Goal: Check status: Check status

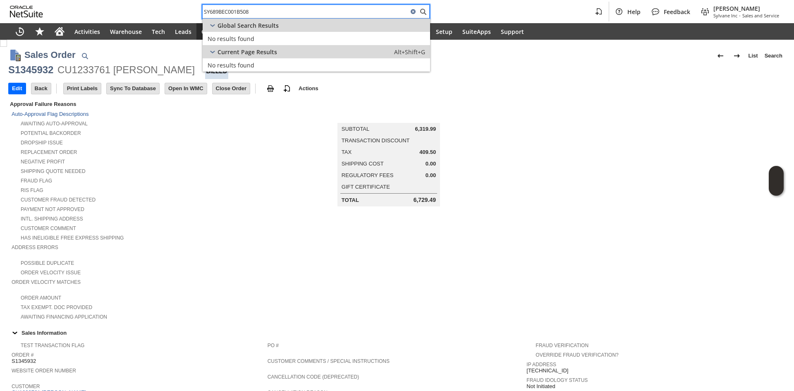
click at [243, 18] on div "SY689BEC001B508" at bounding box center [315, 12] width 227 height 14
click at [245, 17] on div "SY689BEC001B508" at bounding box center [315, 12] width 227 height 14
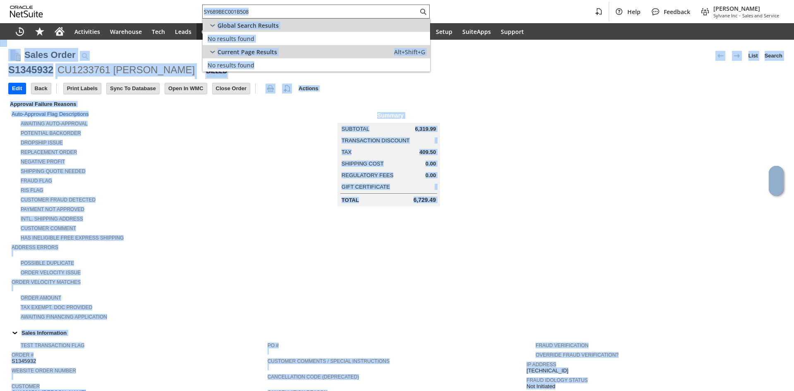
drag, startPoint x: 245, startPoint y: 17, endPoint x: 249, endPoint y: 14, distance: 4.3
click at [246, 16] on div "SY689BEC001B508" at bounding box center [315, 12] width 227 height 14
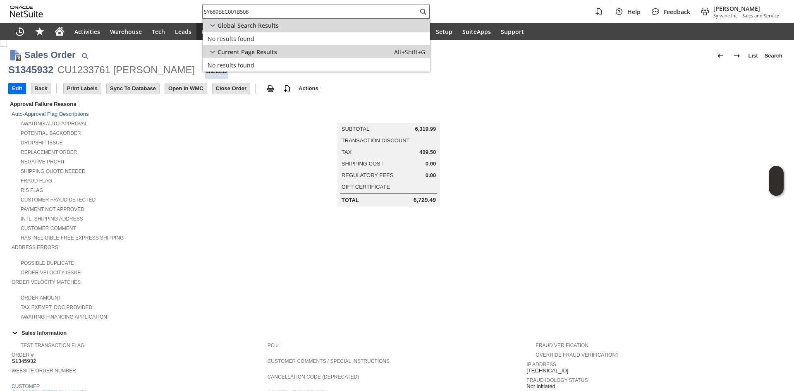
click at [249, 14] on input "SY689BEC001B508" at bounding box center [310, 12] width 215 height 10
paste input "9"
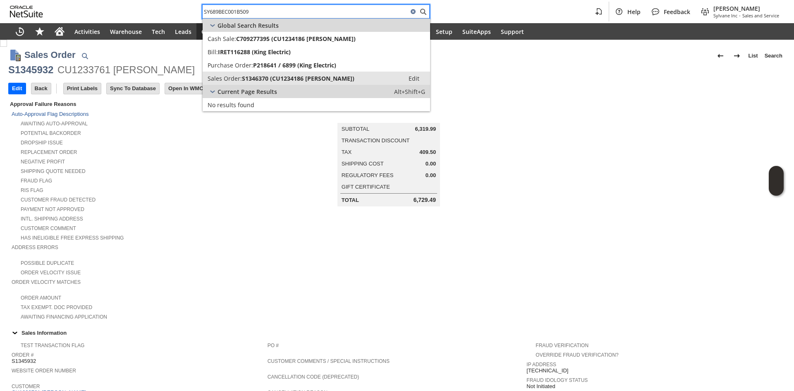
type input "SY689BEC001B509"
click at [296, 76] on span "S1346370 (CU1234186 [PERSON_NAME])" at bounding box center [298, 78] width 112 height 8
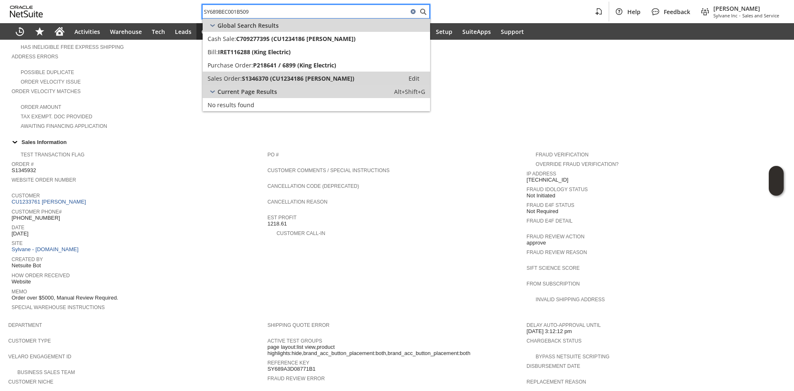
scroll to position [207, 0]
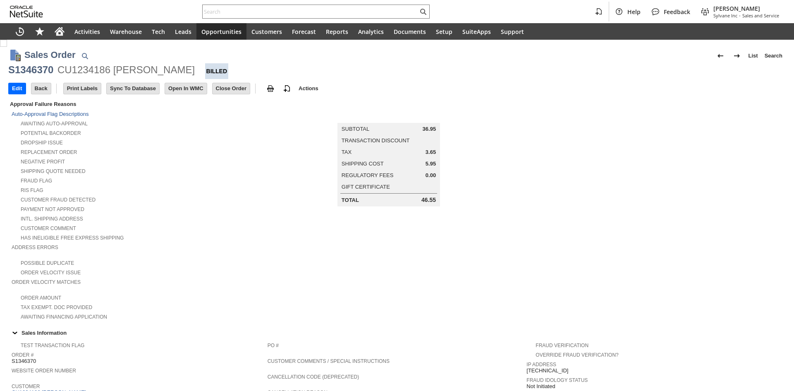
scroll to position [371, 0]
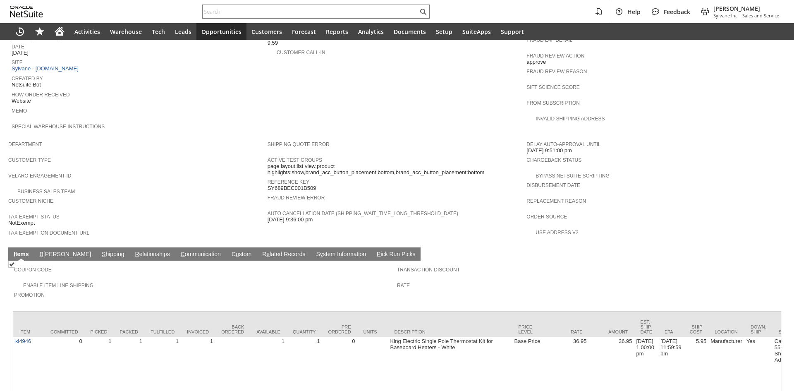
click at [100, 251] on link "S hipping" at bounding box center [113, 255] width 27 height 8
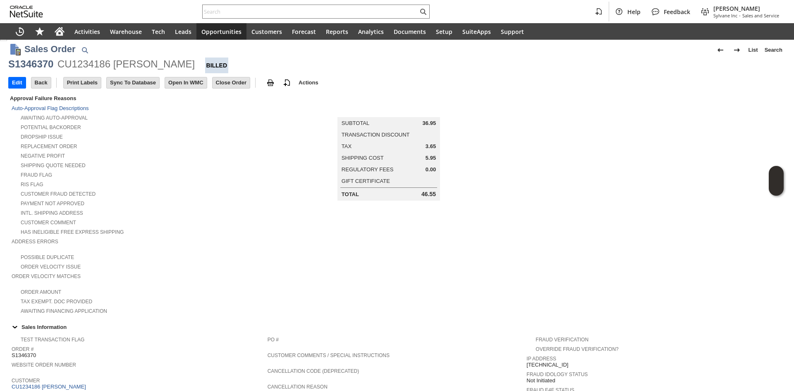
scroll to position [0, 0]
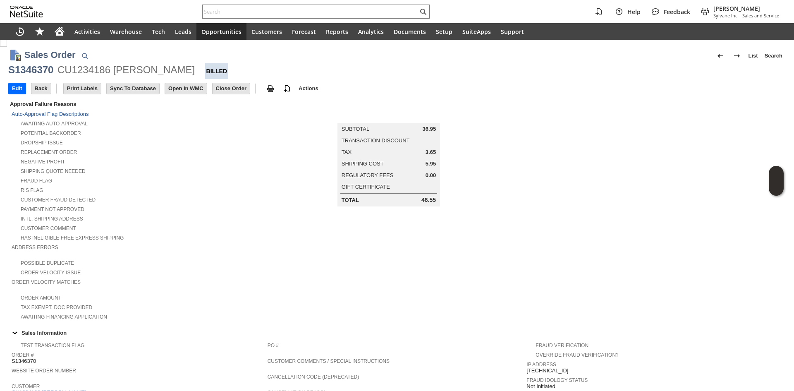
click at [173, 204] on div "Payment not approved" at bounding box center [140, 208] width 256 height 9
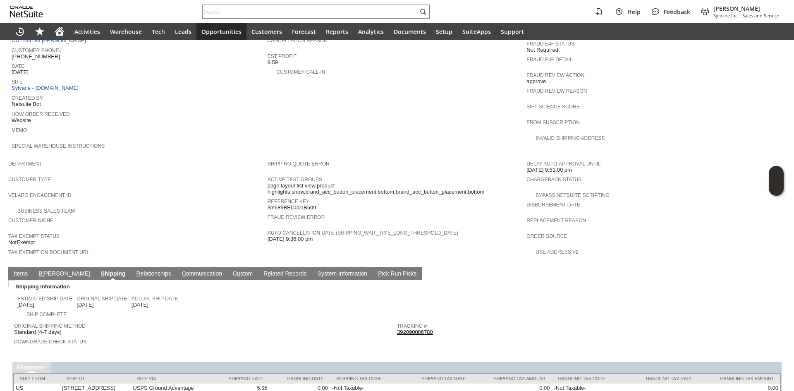
scroll to position [365, 0]
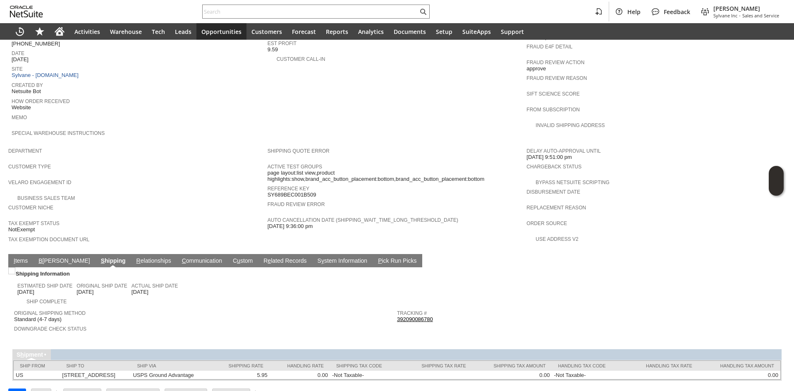
click at [433, 308] on div "Tracking # 392090086780" at bounding box center [586, 315] width 379 height 15
click at [418, 316] on link "392090086780" at bounding box center [415, 319] width 36 height 6
